Goal: Transaction & Acquisition: Obtain resource

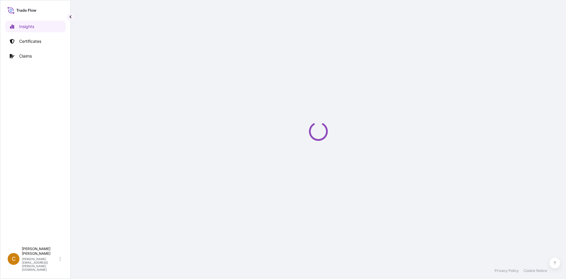
select select "2025"
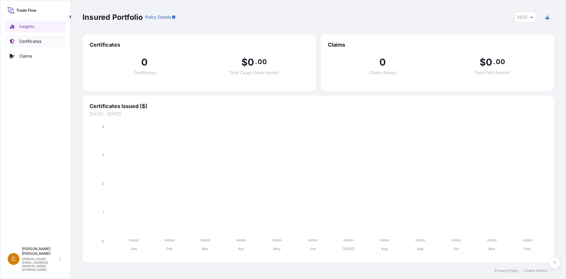
click at [30, 42] on p "Certificates" at bounding box center [30, 41] width 22 height 6
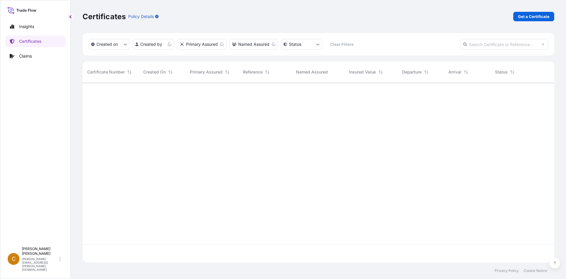
scroll to position [178, 467]
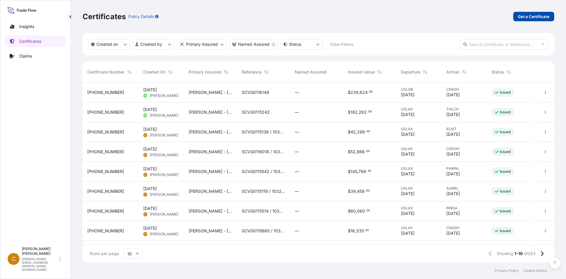
click at [539, 15] on p "Get a Certificate" at bounding box center [534, 17] width 32 height 6
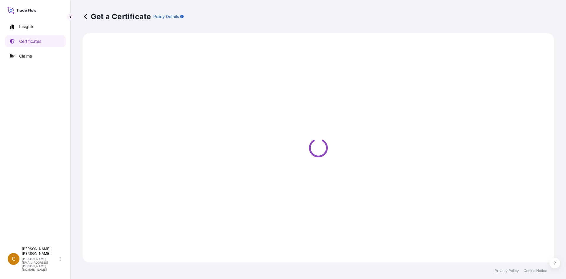
select select "Sea"
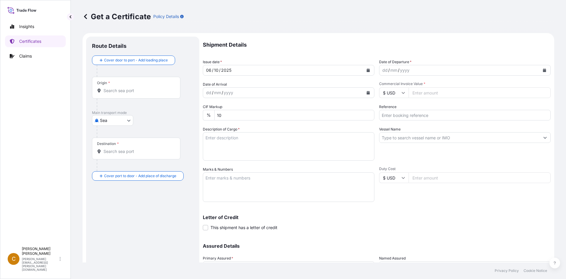
click at [350, 35] on form "Route Details Cover door to port - Add loading place Place of loading Road / [G…" at bounding box center [319, 174] width 472 height 282
click at [153, 93] on div "Origin *" at bounding box center [136, 88] width 88 height 22
click at [156, 81] on div "Origin *" at bounding box center [136, 88] width 88 height 22
click at [156, 88] on input "Origin *" at bounding box center [138, 91] width 70 height 6
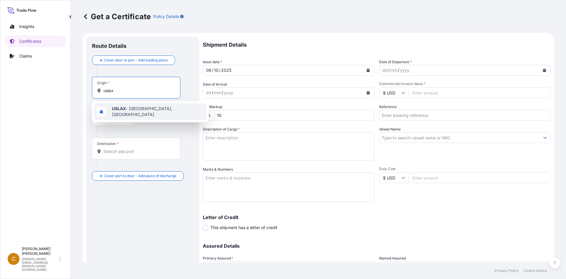
click at [138, 111] on span "USLAX - [GEOGRAPHIC_DATA], [GEOGRAPHIC_DATA]" at bounding box center [158, 112] width 92 height 12
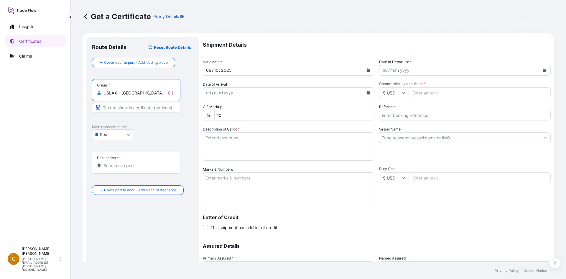
type input "USLAX - [GEOGRAPHIC_DATA], [GEOGRAPHIC_DATA]"
click at [138, 162] on div "Destination *" at bounding box center [136, 163] width 88 height 22
click at [138, 162] on input "Destination *" at bounding box center [138, 165] width 70 height 6
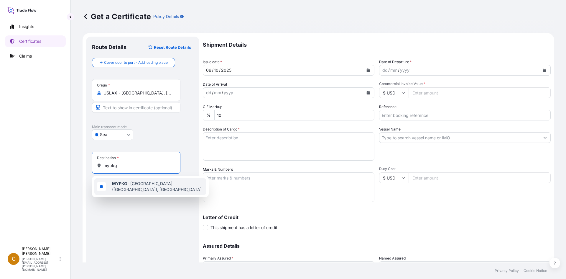
click at [135, 191] on span "MYPKG - [GEOGRAPHIC_DATA] ([GEOGRAPHIC_DATA]), [GEOGRAPHIC_DATA]" at bounding box center [158, 186] width 92 height 12
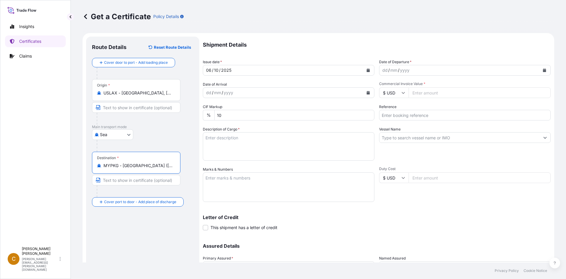
type input "MYPKG - [GEOGRAPHIC_DATA] ([GEOGRAPHIC_DATA]), [GEOGRAPHIC_DATA]"
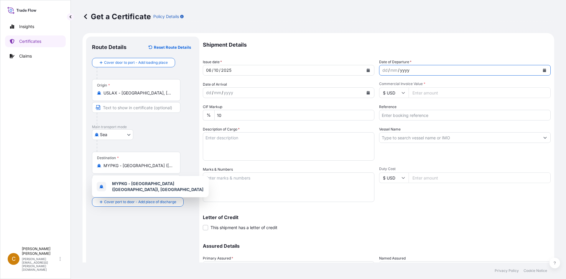
click at [420, 63] on div "Date of Departure * dd / mm / yyyy" at bounding box center [465, 67] width 172 height 17
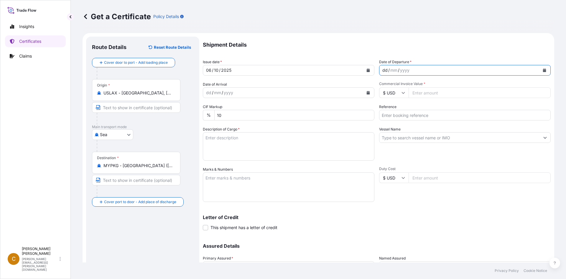
click at [415, 68] on div "dd / mm / yyyy" at bounding box center [459, 70] width 160 height 11
click at [544, 70] on button "Calendar" at bounding box center [544, 69] width 9 height 9
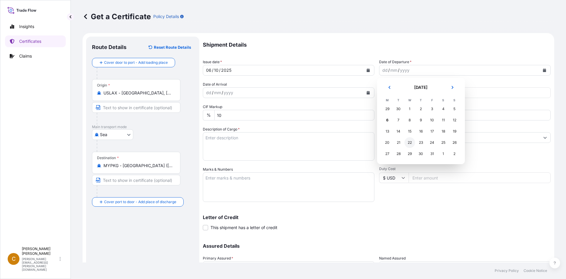
click at [411, 142] on div "22" at bounding box center [410, 142] width 11 height 11
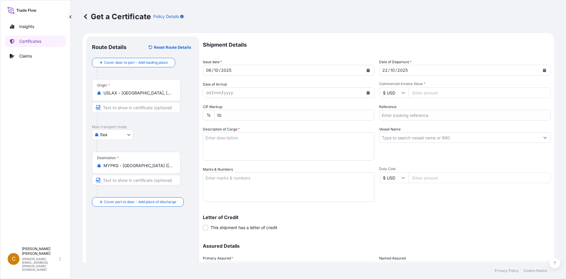
click at [542, 67] on button "Calendar" at bounding box center [544, 69] width 9 height 9
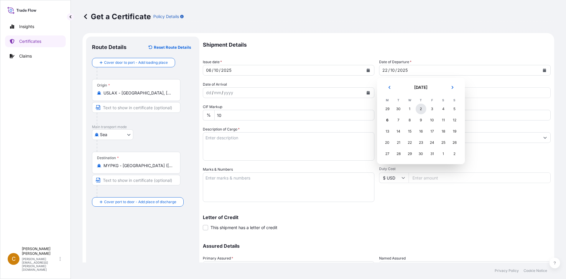
click at [420, 109] on div "2" at bounding box center [421, 108] width 11 height 11
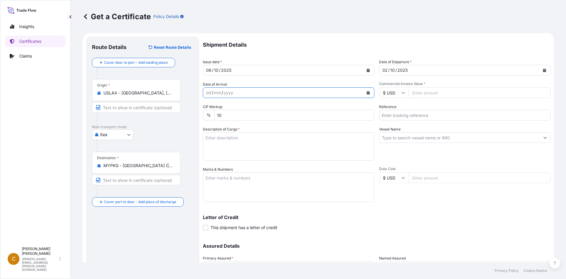
click at [367, 92] on icon "Calendar" at bounding box center [368, 93] width 4 height 4
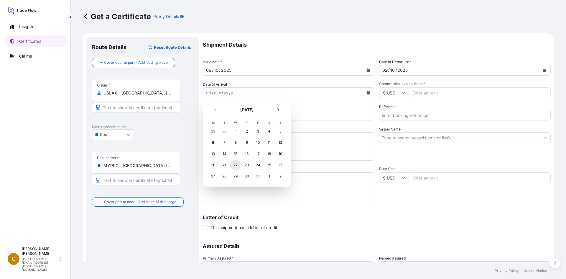
click at [233, 164] on div "22" at bounding box center [235, 165] width 11 height 11
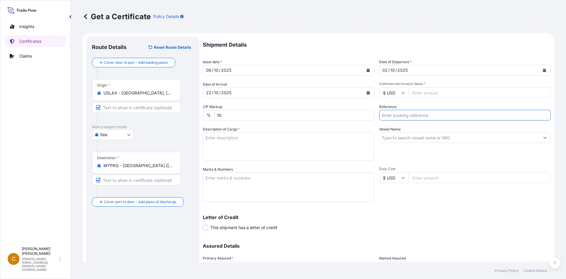
click at [455, 116] on input "Reference" at bounding box center [465, 115] width 172 height 11
click at [495, 115] on input "Reference" at bounding box center [465, 115] width 172 height 11
paste input "SCVG0115878"
click at [446, 117] on input "SCVG0115878 /" at bounding box center [465, 115] width 172 height 11
paste input "033248"
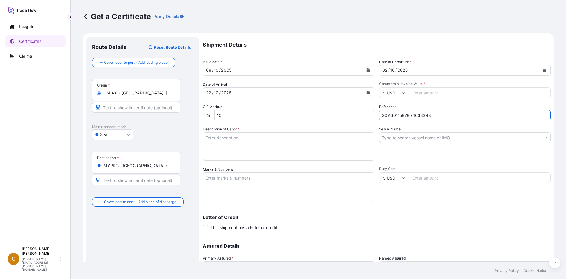
type input "SCVG0115878 / 1033248"
drag, startPoint x: 471, startPoint y: 147, endPoint x: 468, endPoint y: 140, distance: 7.6
click at [469, 142] on div "Vessel Name" at bounding box center [465, 143] width 172 height 34
click at [466, 138] on input "Vessel Name" at bounding box center [459, 137] width 160 height 11
paste input "ERVING"
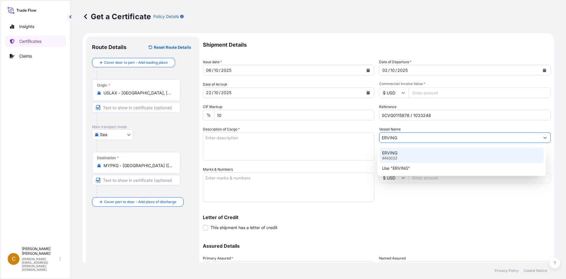
click at [428, 152] on div "ERVING 9463023" at bounding box center [462, 154] width 164 height 15
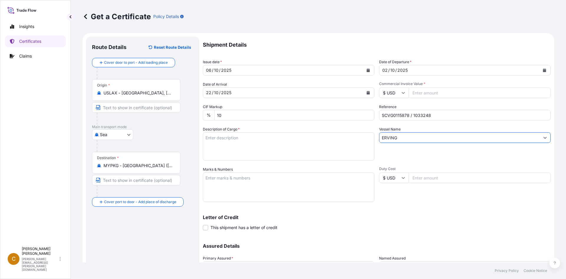
type input "ERVING"
click at [318, 143] on textarea "Description of Cargo *" at bounding box center [289, 146] width 172 height 28
paste textarea "KELTROL F,KTLF,25KG,BAG"
click at [282, 142] on textarea "KELTROL F,KTLF,25KG,BAG" at bounding box center [289, 146] width 172 height 28
click at [315, 153] on textarea "KELTROL F,KTLF,25KG,BAG HS 391390" at bounding box center [289, 146] width 172 height 28
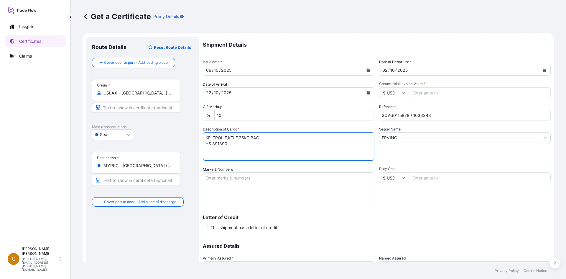
paste textarea "18 bags of each 25kgs on 1 heated pallet."
click at [328, 146] on textarea "KELTROL F,KTLF,25KG,BAG HS 391390 18 bags of each 25kgs on 1 heated pallet. Con…" at bounding box center [289, 146] width 172 height 28
click at [247, 158] on textarea "KELTROL F,KTLF,25KG,BAG HS 391390 18 bags of each 25kgs on 1 heated pallet. Con…" at bounding box center [289, 146] width 172 height 28
paste textarea "CMAU6954166"
click at [312, 153] on textarea "KELTROL F,KTLF,25KG,BAG HS 391390 18 bags of each 25kgs on 1 heated pallet. Con…" at bounding box center [289, 146] width 172 height 28
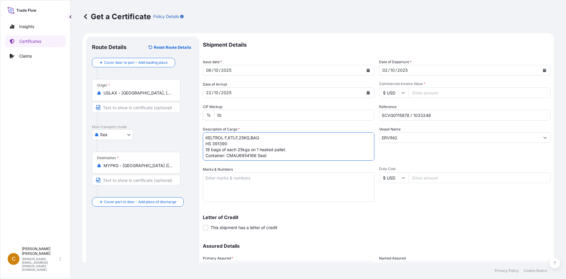
paste textarea "100929"
type textarea "KELTROL F,KTLF,25KG,BAG HS 391390 18 bags of each 25kgs on 1 heated pallet. Con…"
click at [273, 178] on textarea "Marks & Numbers" at bounding box center [289, 186] width 172 height 29
click at [313, 186] on textarea "Marks & Numbers" at bounding box center [289, 186] width 172 height 29
paste textarea "Nestle Manufacturing ([GEOGRAPHIC_DATA]) Sdn"
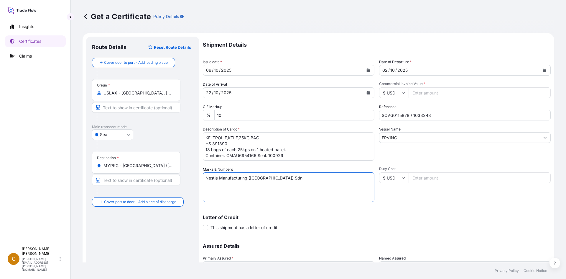
type textarea "Nestle Manufacturing ([GEOGRAPHIC_DATA]) Sdn"
click at [426, 98] on input "Commercial Invoice Value *" at bounding box center [480, 92] width 142 height 11
click at [461, 94] on input "6654" at bounding box center [480, 92] width 142 height 11
type input "6664.5"
click at [460, 134] on input "ERVING" at bounding box center [459, 137] width 160 height 11
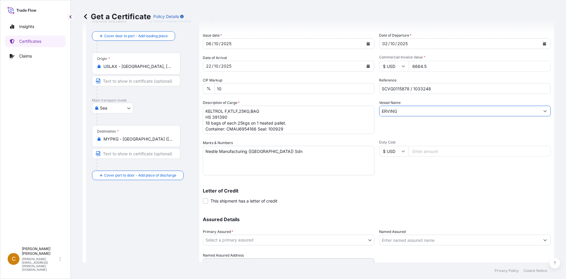
scroll to position [53, 0]
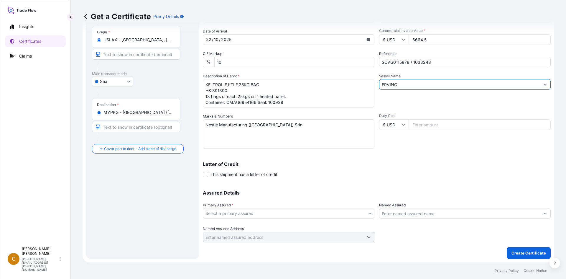
click at [263, 211] on body "Insights Certificates Claims C Clayton James [EMAIL_ADDRESS][PERSON_NAME][DOMAI…" at bounding box center [283, 139] width 566 height 279
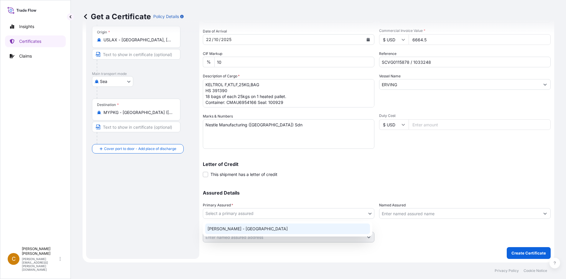
click at [262, 229] on div "[PERSON_NAME] - [GEOGRAPHIC_DATA]" at bounding box center [287, 228] width 165 height 11
select select "31650"
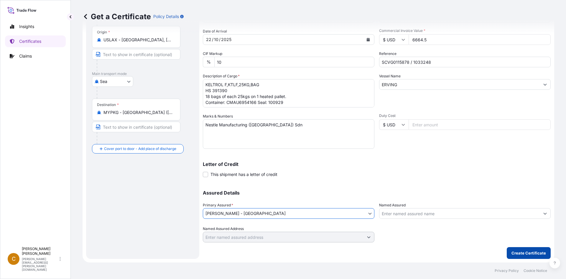
click at [521, 253] on p "Create Certificate" at bounding box center [529, 253] width 34 height 6
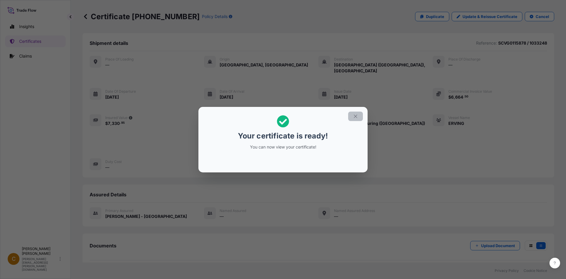
click at [356, 119] on button "button" at bounding box center [355, 115] width 15 height 9
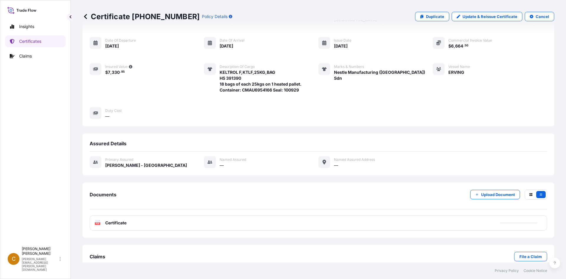
scroll to position [57, 0]
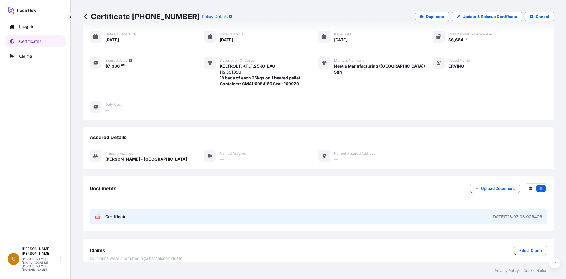
drag, startPoint x: 119, startPoint y: 209, endPoint x: 119, endPoint y: 213, distance: 4.4
click at [119, 213] on link "PDF Certificate [DATE]T18:03:38.906406" at bounding box center [319, 216] width 458 height 15
